Goal: Find specific page/section: Find specific page/section

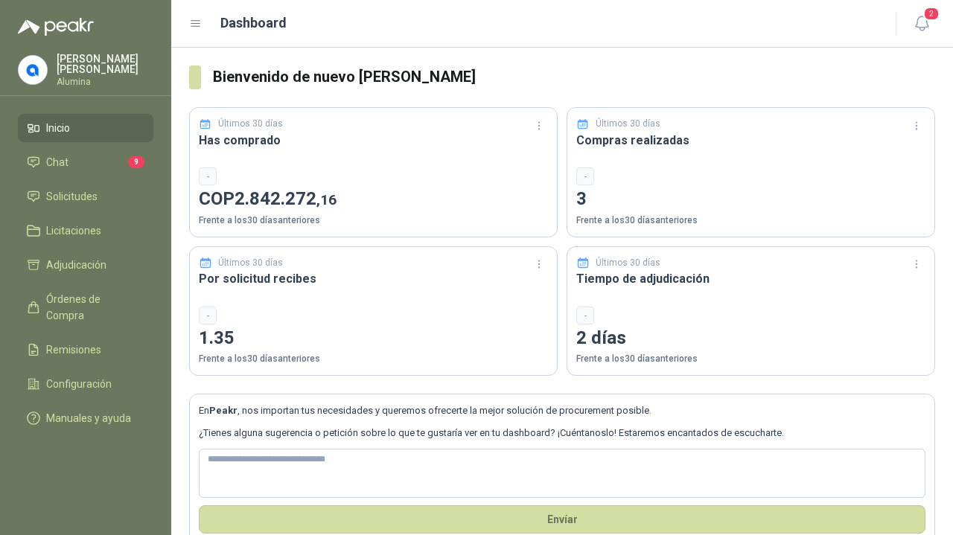
click at [63, 199] on span "Solicitudes" at bounding box center [71, 196] width 51 height 16
click at [58, 200] on span "Solicitudes" at bounding box center [71, 196] width 51 height 16
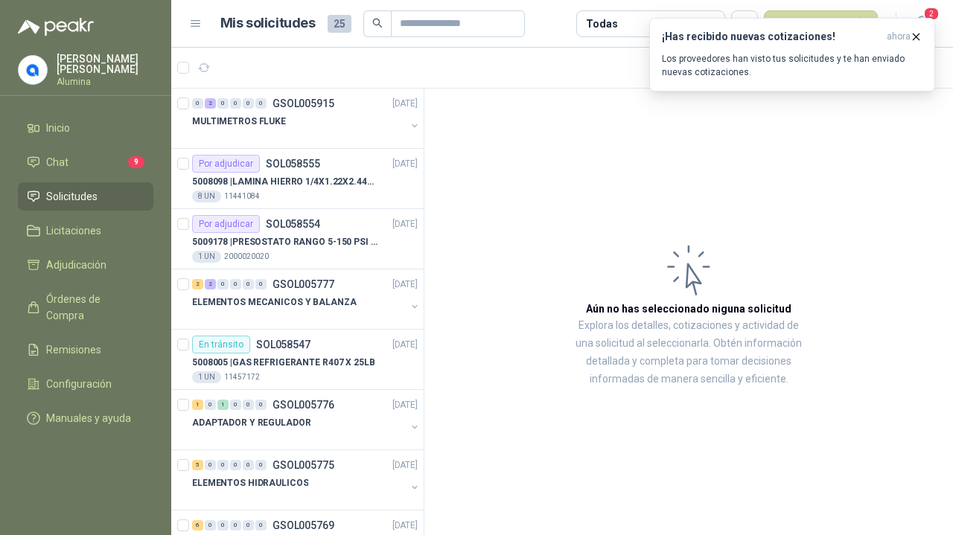
click at [917, 36] on icon "button" at bounding box center [917, 37] width 6 height 6
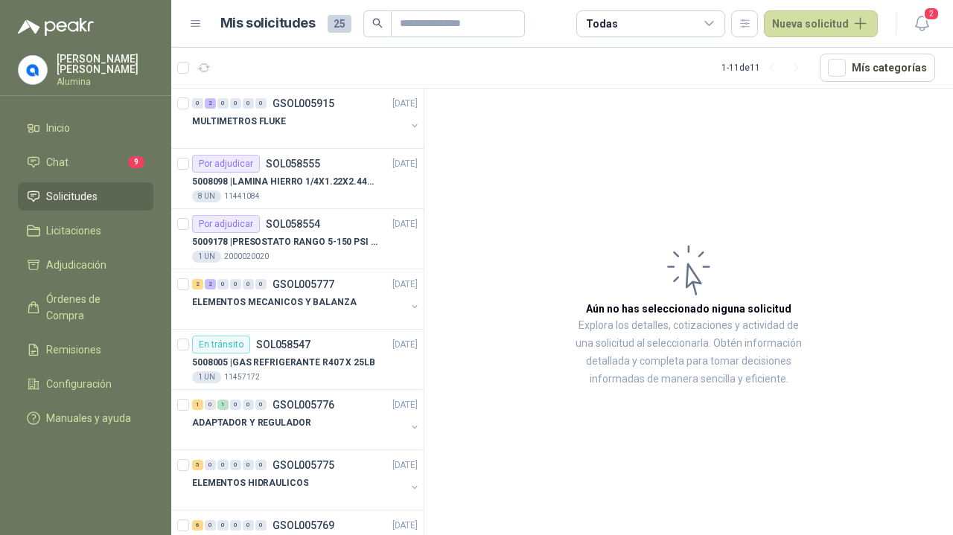
click at [64, 193] on span "Solicitudes" at bounding box center [71, 196] width 51 height 16
